Goal: Information Seeking & Learning: Learn about a topic

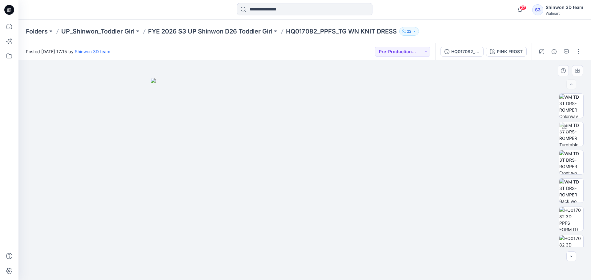
click at [586, 126] on div at bounding box center [570, 171] width 39 height 154
click at [565, 202] on img at bounding box center [571, 207] width 24 height 24
click at [130, 60] on img at bounding box center [304, 60] width 391 height 0
click at [199, 60] on img at bounding box center [304, 60] width 391 height 0
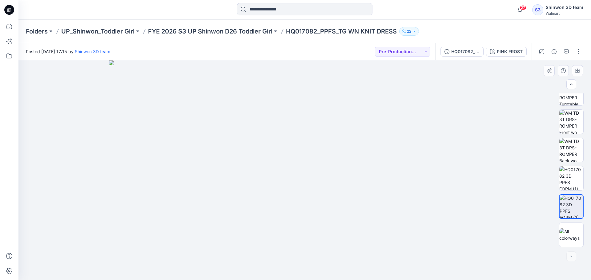
click at [161, 171] on img at bounding box center [304, 170] width 391 height 220
click at [231, 171] on img at bounding box center [304, 170] width 391 height 220
click at [161, 173] on img at bounding box center [304, 170] width 391 height 220
click at [216, 176] on img at bounding box center [304, 170] width 391 height 220
click at [268, 175] on img at bounding box center [304, 170] width 391 height 220
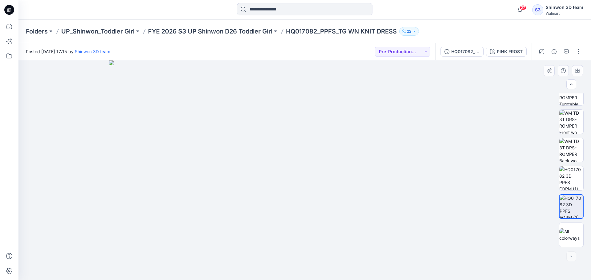
click at [331, 176] on img at bounding box center [304, 170] width 391 height 220
click at [394, 177] on img at bounding box center [304, 170] width 391 height 220
click at [452, 175] on img at bounding box center [304, 170] width 391 height 220
click at [563, 179] on img at bounding box center [571, 178] width 24 height 24
click at [565, 211] on img at bounding box center [571, 207] width 24 height 24
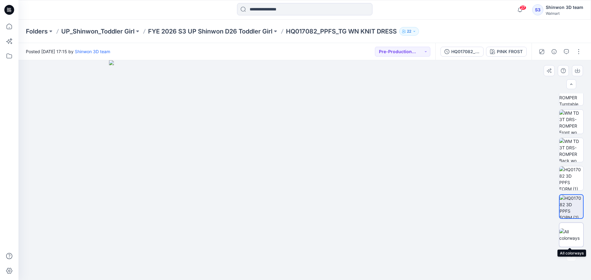
click at [566, 237] on img at bounding box center [571, 235] width 24 height 13
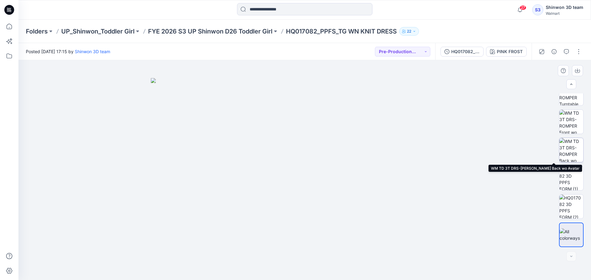
click at [572, 143] on img at bounding box center [571, 150] width 24 height 24
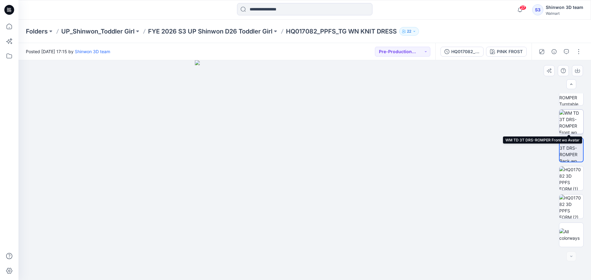
click at [567, 119] on img at bounding box center [571, 122] width 24 height 24
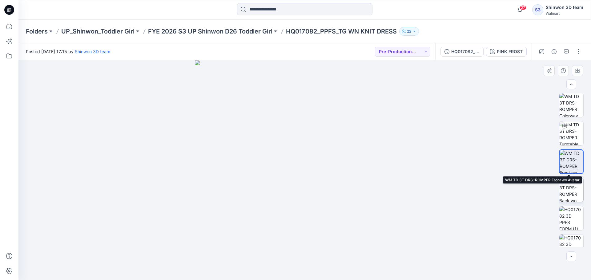
scroll to position [0, 0]
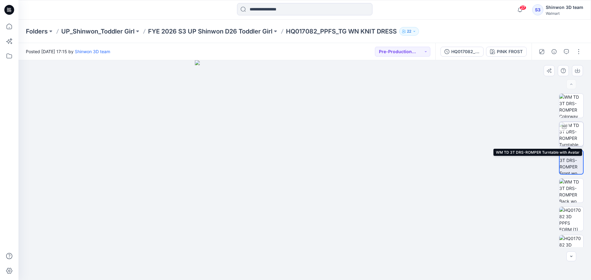
click at [569, 132] on img at bounding box center [571, 134] width 24 height 24
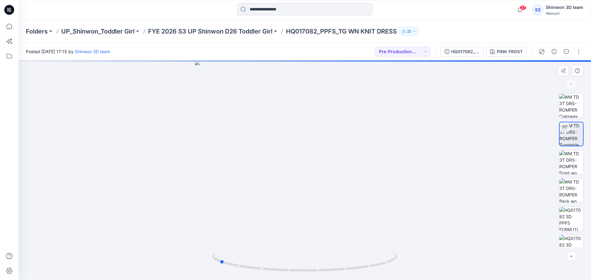
drag, startPoint x: 330, startPoint y: 192, endPoint x: 245, endPoint y: 199, distance: 85.8
click at [245, 199] on div at bounding box center [304, 170] width 572 height 220
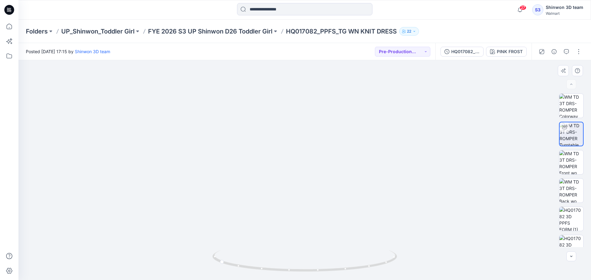
drag, startPoint x: 365, startPoint y: 206, endPoint x: 320, endPoint y: 207, distance: 45.0
click at [320, 207] on img at bounding box center [305, 96] width 518 height 367
drag, startPoint x: 329, startPoint y: 208, endPoint x: 202, endPoint y: 195, distance: 128.0
click at [202, 195] on img at bounding box center [305, 93] width 518 height 375
drag, startPoint x: 382, startPoint y: 265, endPoint x: 359, endPoint y: 269, distance: 23.7
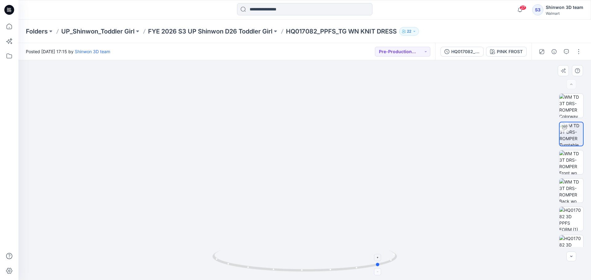
click at [359, 269] on icon at bounding box center [305, 261] width 186 height 23
click at [573, 111] on img at bounding box center [571, 106] width 24 height 24
drag, startPoint x: 316, startPoint y: 231, endPoint x: 349, endPoint y: 230, distance: 33.0
click at [349, 230] on img at bounding box center [305, 170] width 220 height 220
drag, startPoint x: 297, startPoint y: 191, endPoint x: 345, endPoint y: 191, distance: 48.6
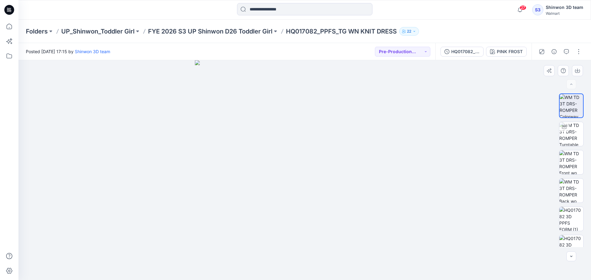
click at [345, 191] on img at bounding box center [305, 170] width 220 height 220
drag, startPoint x: 299, startPoint y: 135, endPoint x: 444, endPoint y: 148, distance: 146.1
click at [342, 137] on img at bounding box center [305, 170] width 220 height 220
click at [566, 137] on img at bounding box center [571, 134] width 24 height 24
drag, startPoint x: 321, startPoint y: 274, endPoint x: 358, endPoint y: 187, distance: 94.2
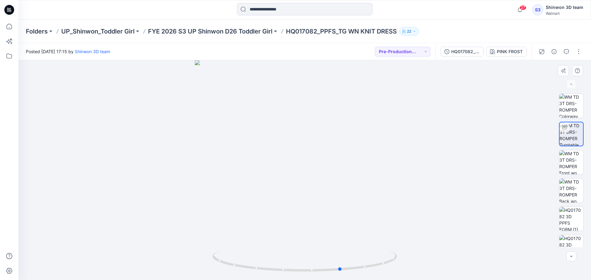
click at [358, 187] on div at bounding box center [304, 170] width 572 height 220
drag, startPoint x: 363, startPoint y: 175, endPoint x: 365, endPoint y: 171, distance: 4.1
click at [365, 172] on div at bounding box center [304, 170] width 572 height 220
click at [575, 108] on img at bounding box center [571, 106] width 24 height 24
